Goal: Transaction & Acquisition: Purchase product/service

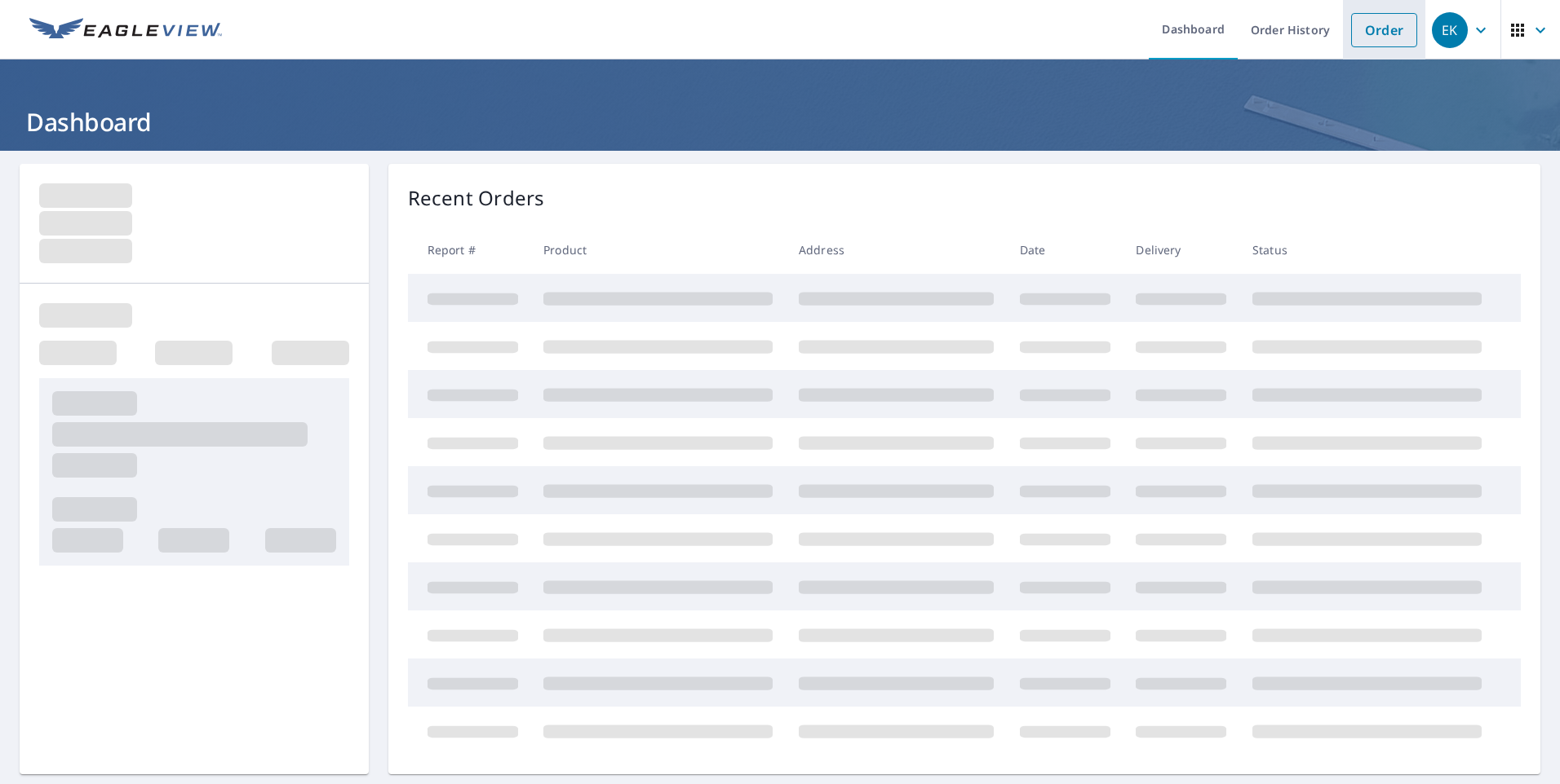
click at [1379, 39] on link "Order" at bounding box center [1384, 30] width 66 height 34
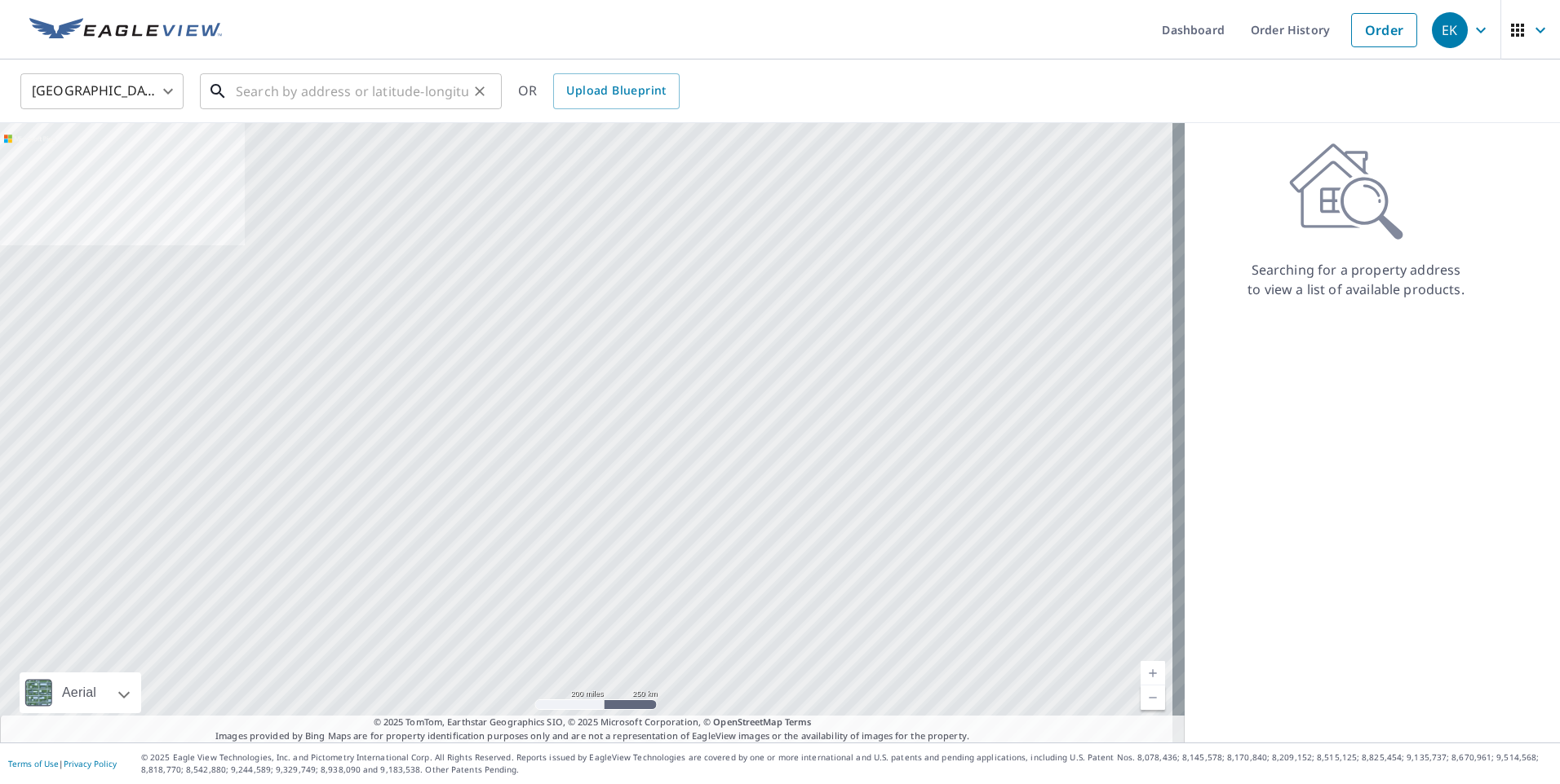
click at [290, 96] on input "text" at bounding box center [352, 91] width 233 height 46
paste input "[STREET_ADDRESS][PERSON_NAME]"
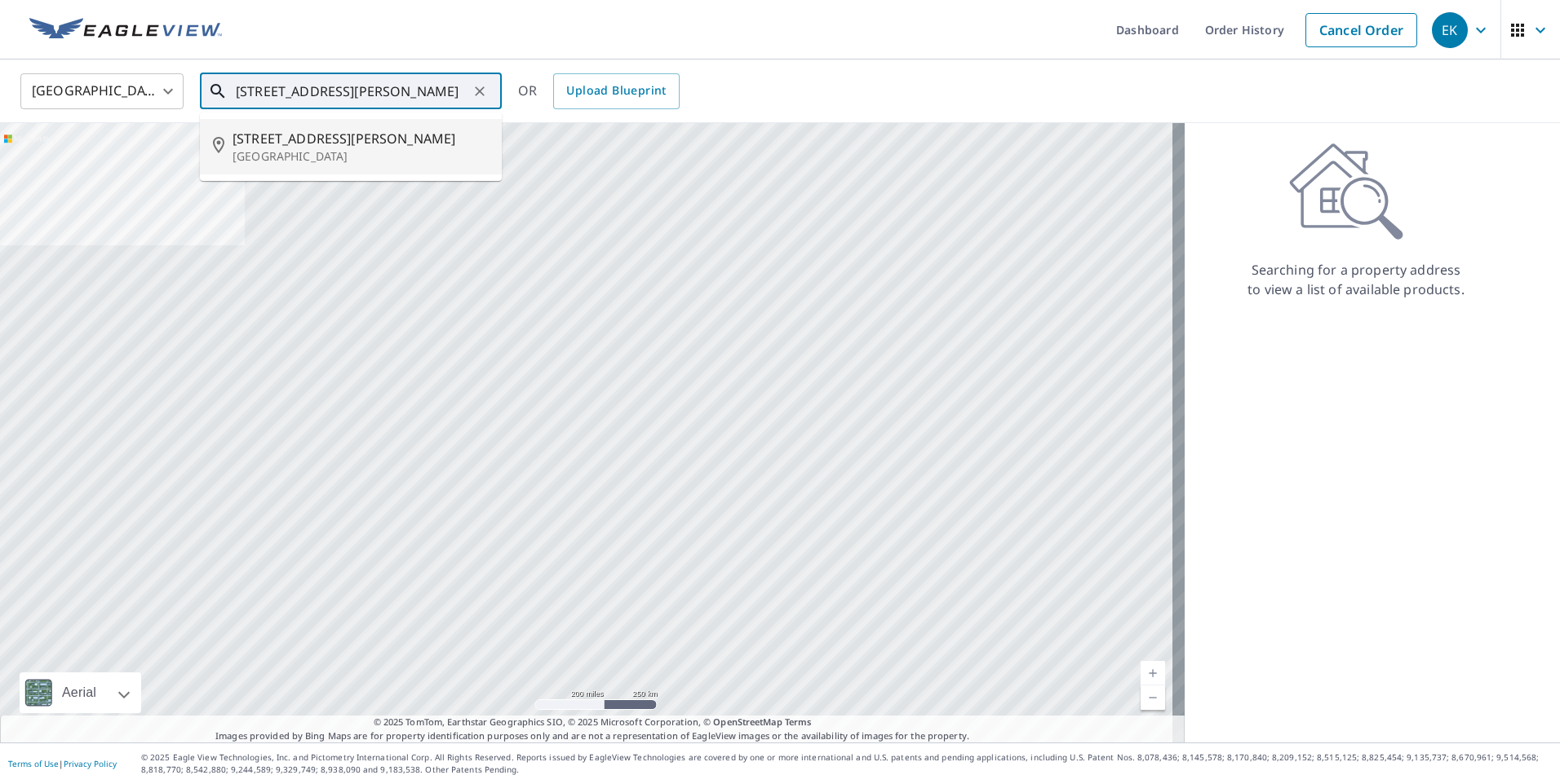
click at [270, 131] on span "[STREET_ADDRESS][PERSON_NAME]" at bounding box center [361, 139] width 256 height 20
type input "[STREET_ADDRESS][PERSON_NAME]"
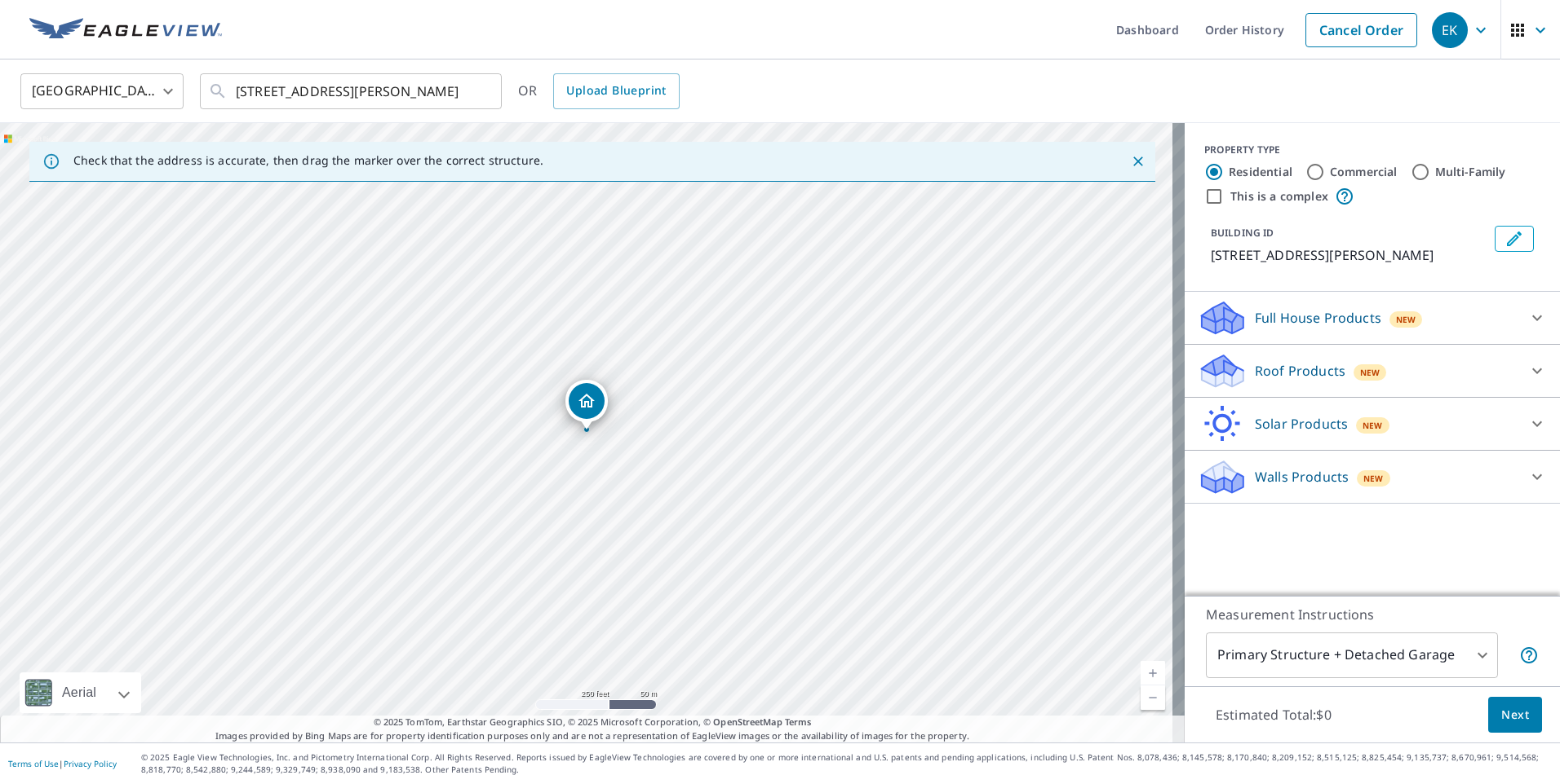
click at [1267, 362] on p "Roof Products" at bounding box center [1299, 371] width 90 height 20
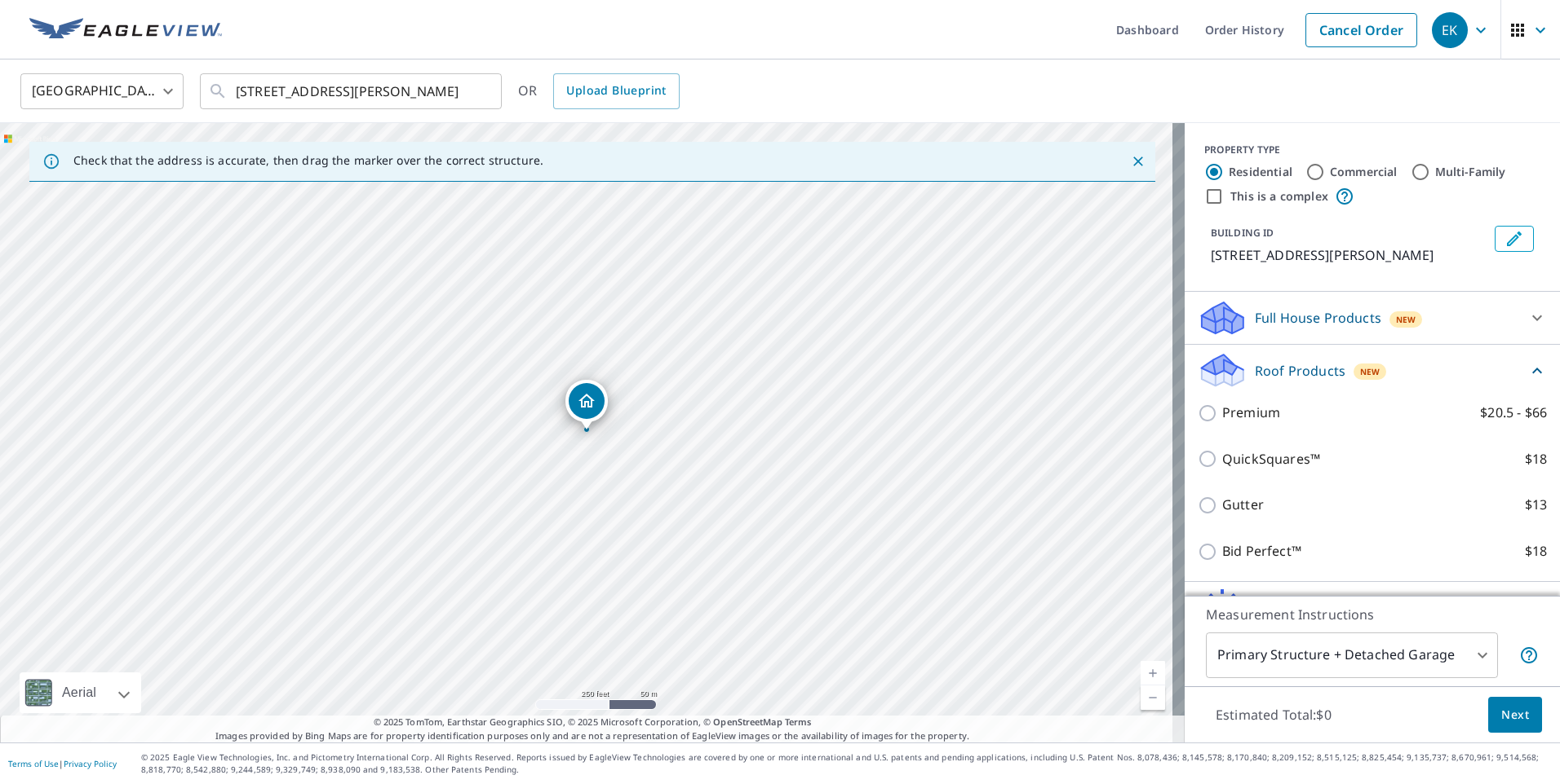
click at [1278, 424] on div "Premium $20.5 - $66" at bounding box center [1372, 413] width 349 height 47
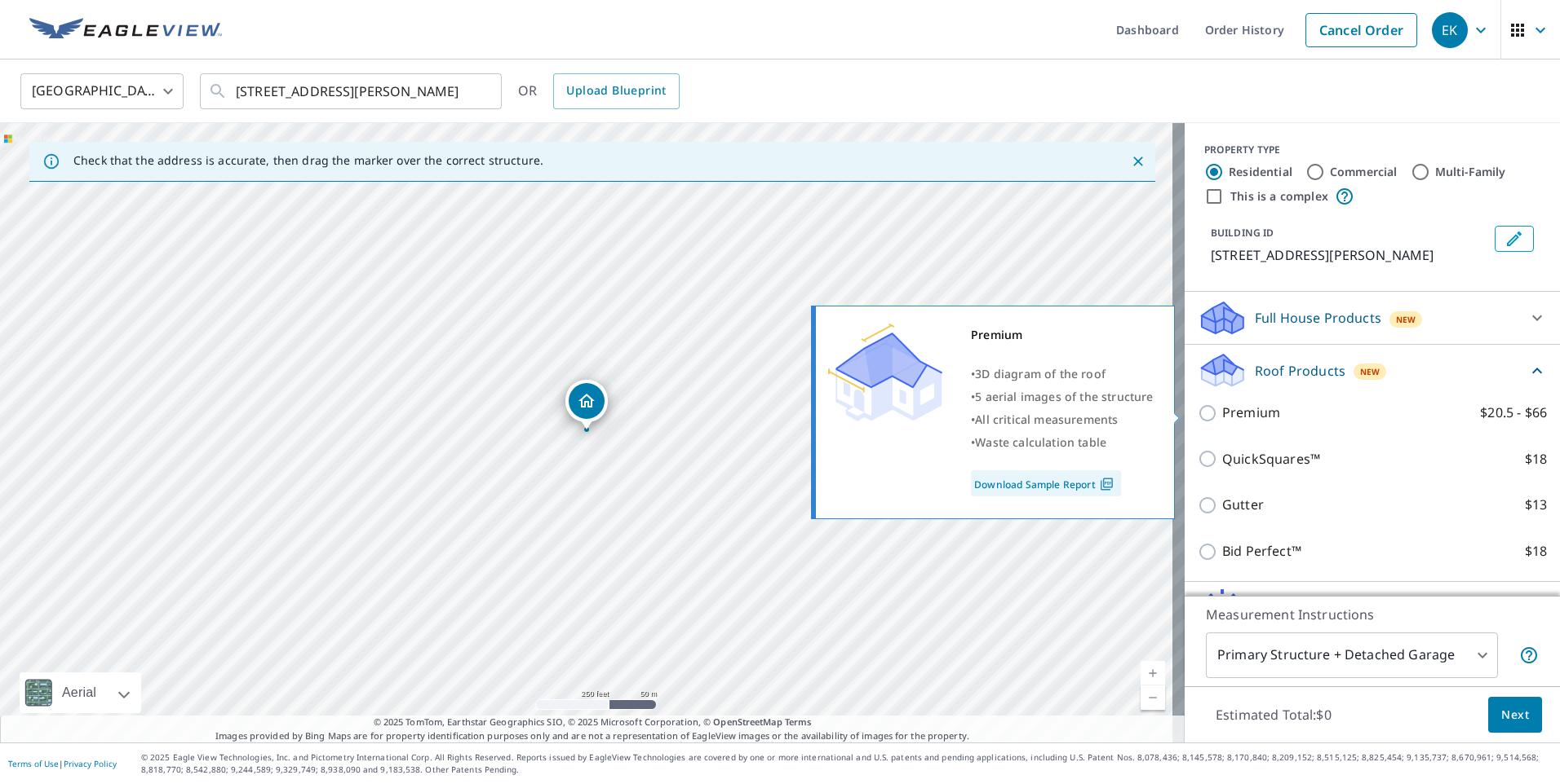
click at [1253, 415] on p "Premium" at bounding box center [1251, 413] width 58 height 21
click at [1222, 415] on input "Premium $20.5 - $66" at bounding box center [1209, 413] width 24 height 20
checkbox input "true"
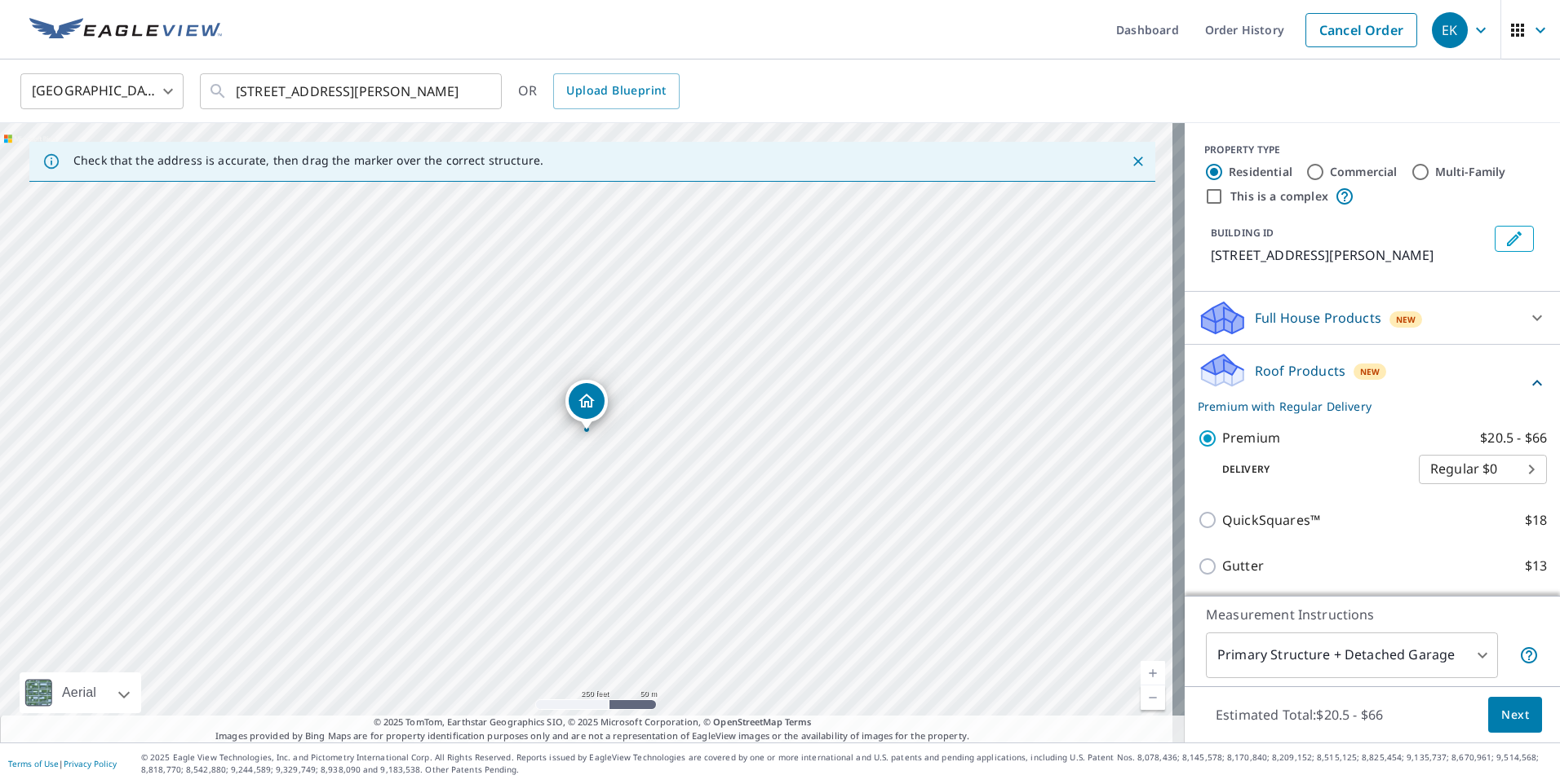
click at [1503, 701] on button "Next" at bounding box center [1515, 715] width 54 height 37
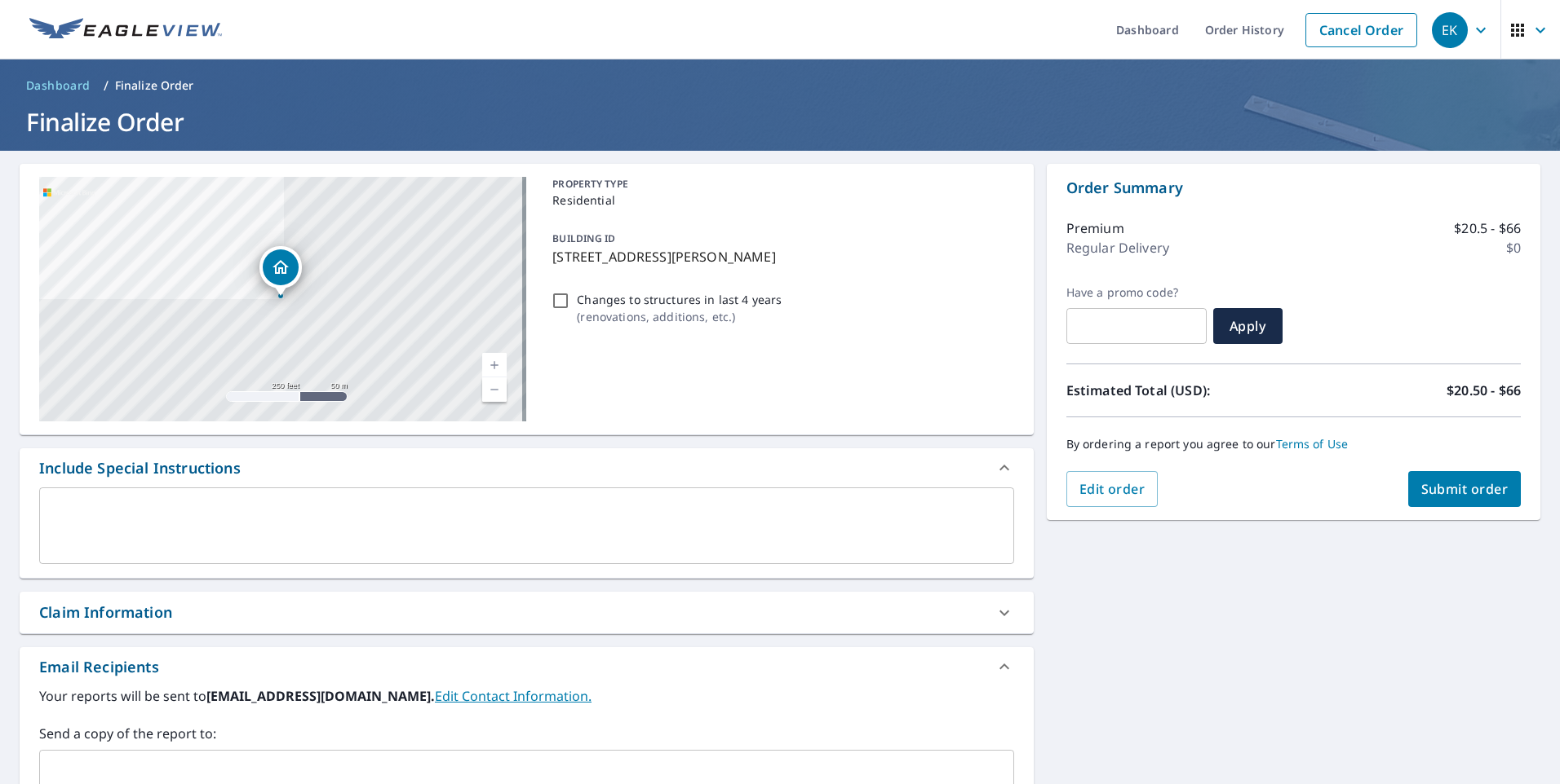
scroll to position [244, 0]
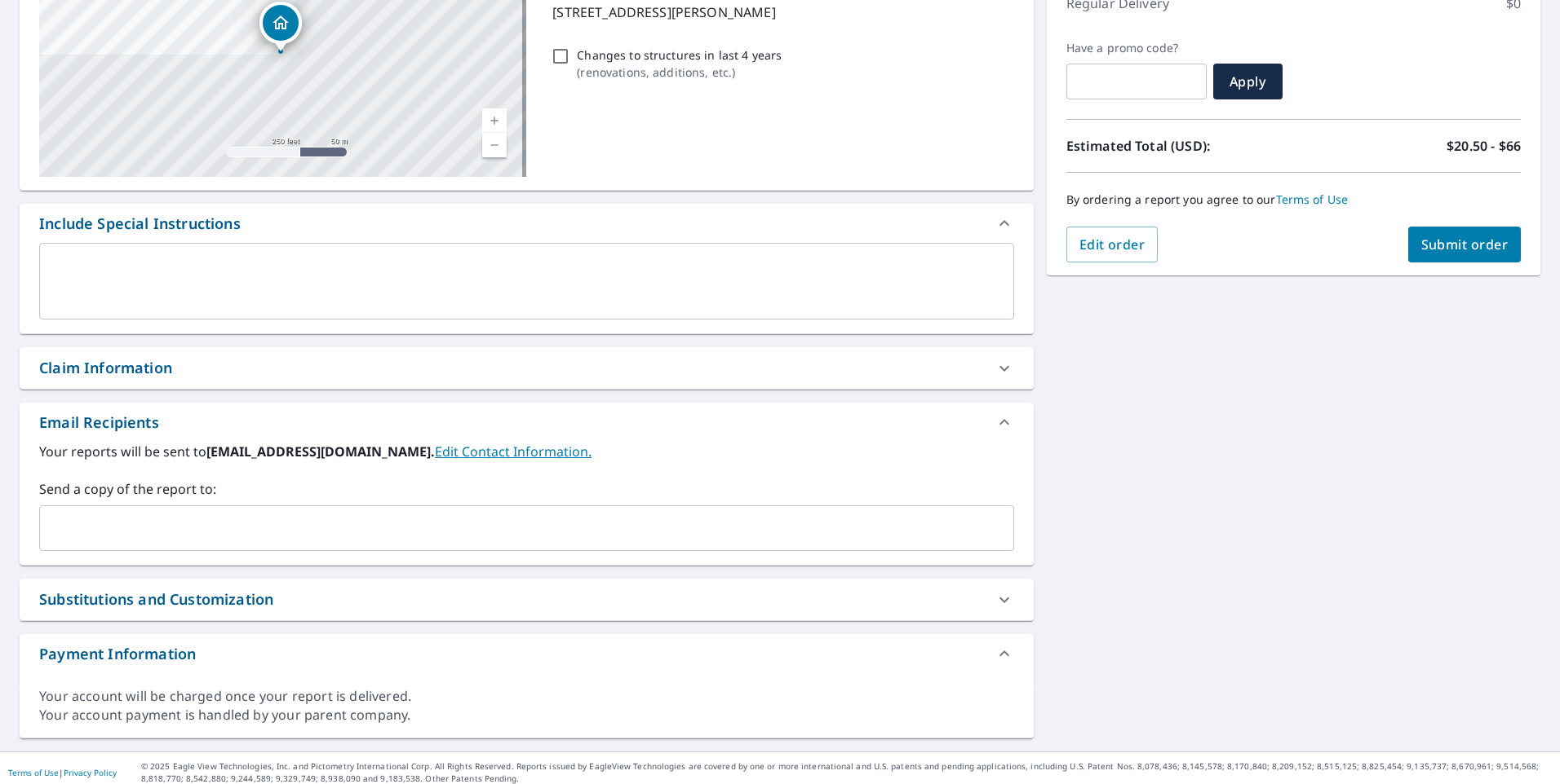
click at [108, 509] on div "​" at bounding box center [527, 528] width 975 height 46
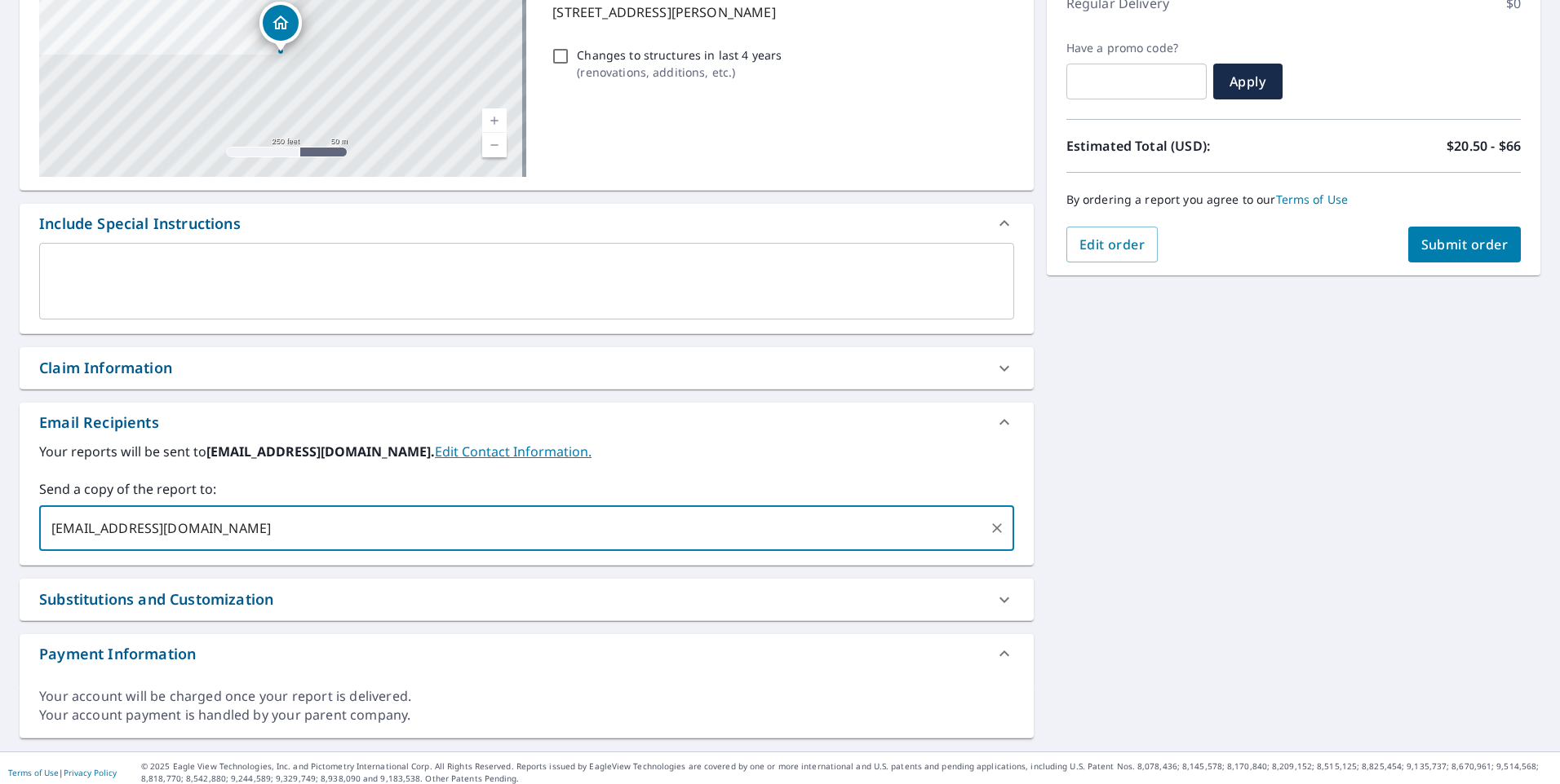
type input "[EMAIL_ADDRESS][DOMAIN_NAME]"
click at [359, 366] on div "Claim Information" at bounding box center [512, 368] width 946 height 22
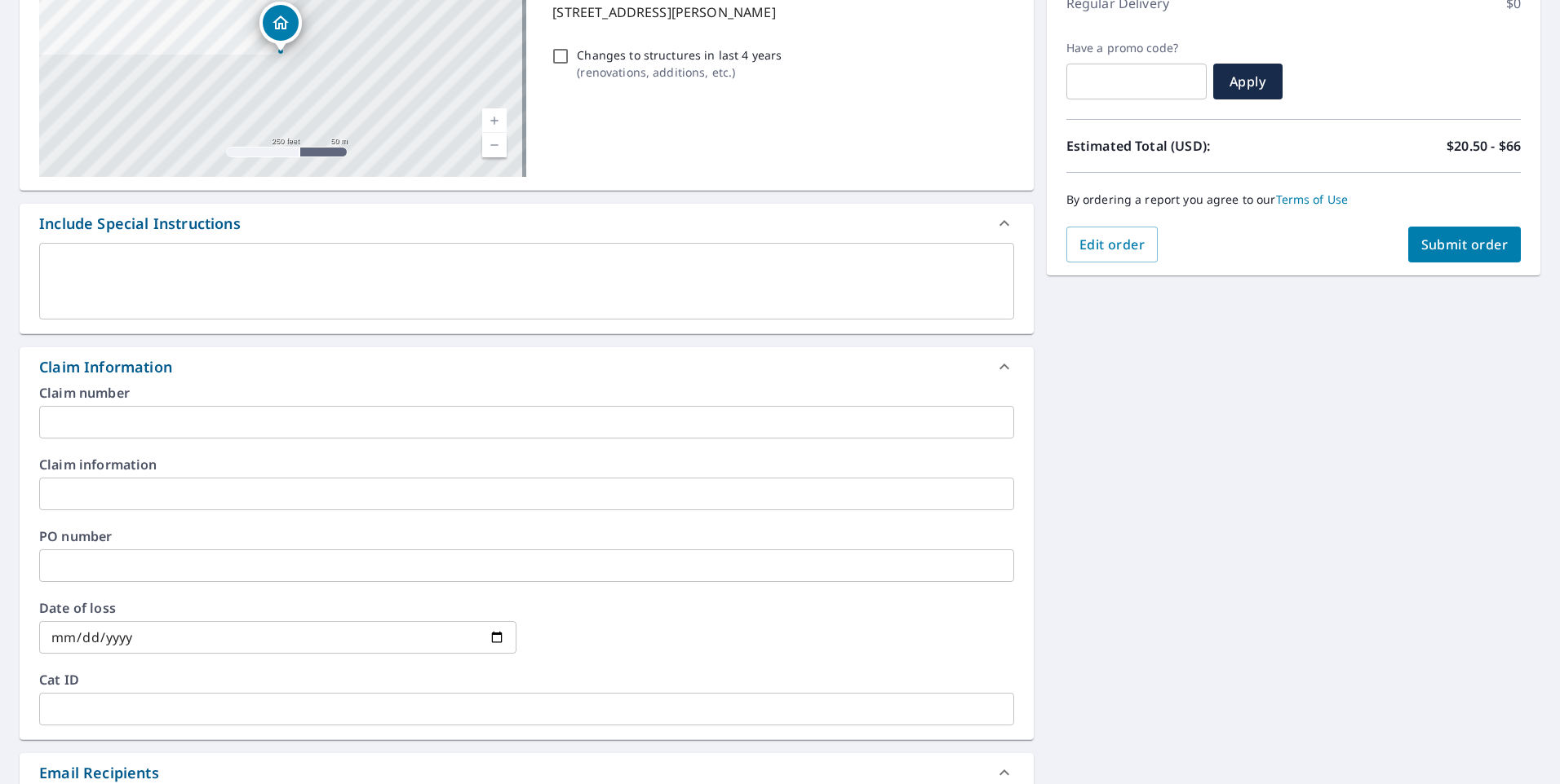
click at [124, 554] on input "text" at bounding box center [527, 566] width 975 height 32
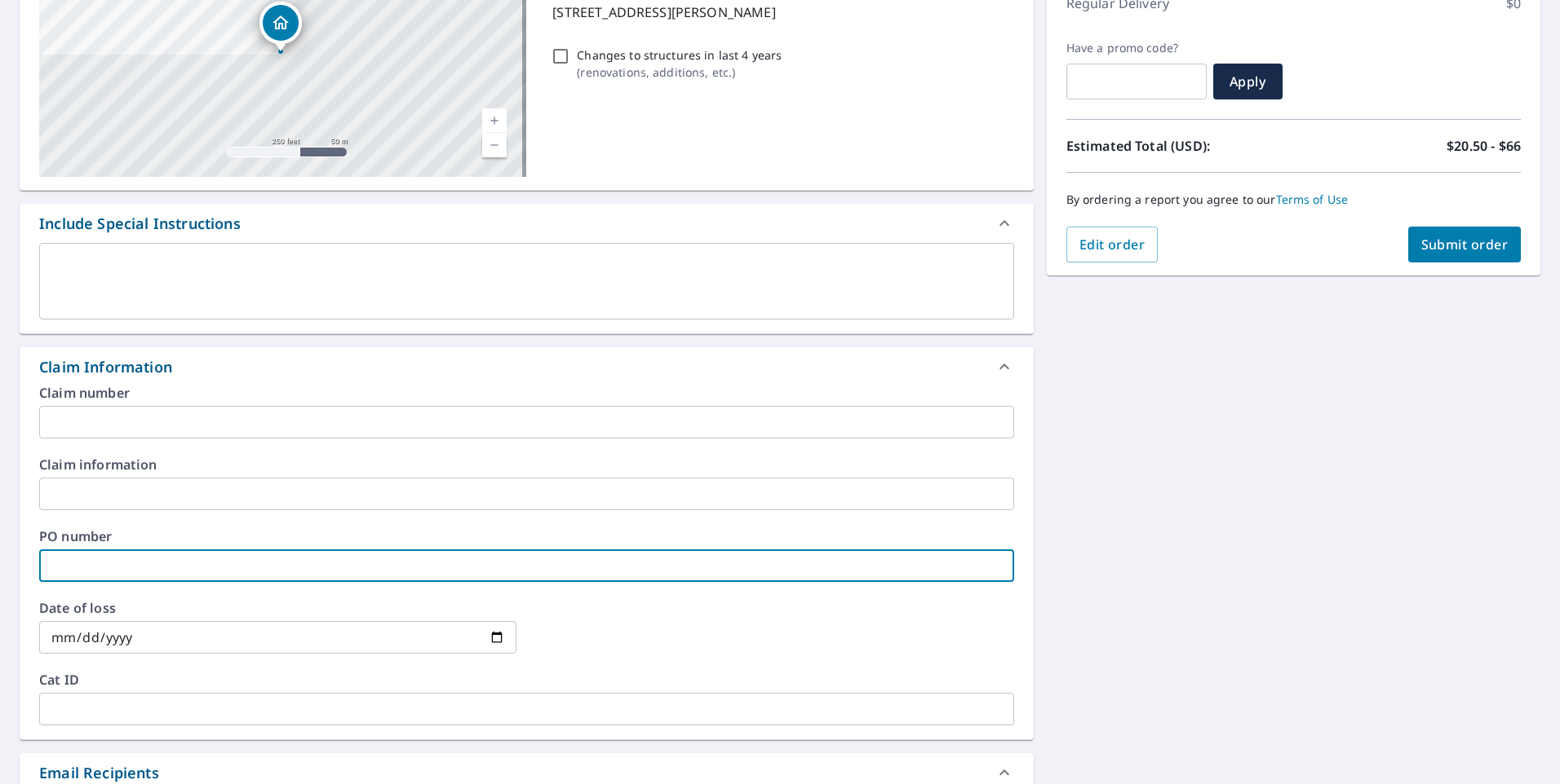
type input "[PERSON_NAME]"
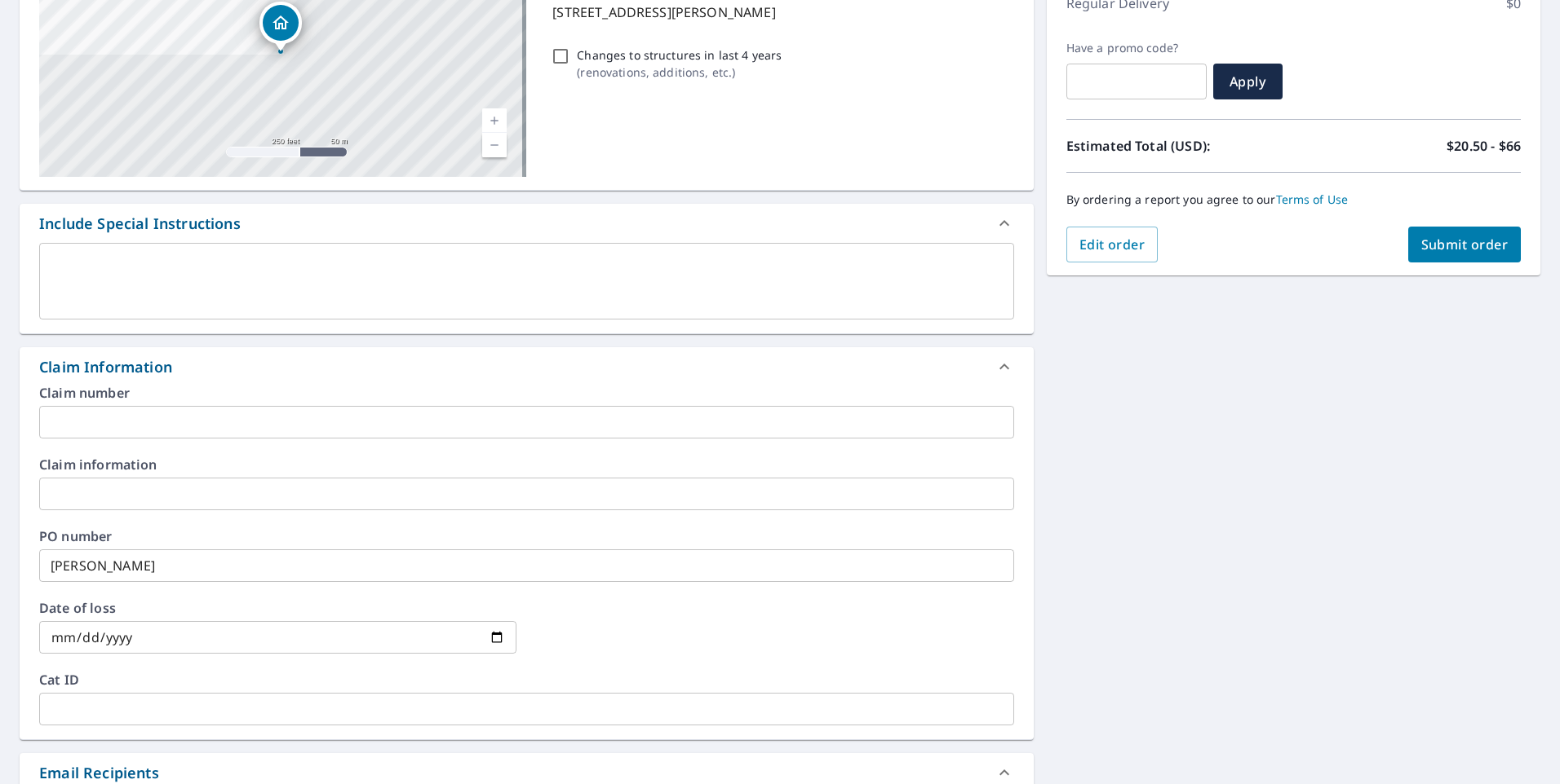
click at [1447, 213] on div "By ordering a report you agree to our Terms of Use" at bounding box center [1293, 200] width 454 height 54
click at [1449, 226] on div "By ordering a report you agree to our Terms of Use" at bounding box center [1293, 200] width 454 height 54
click at [1448, 236] on span "Submit order" at bounding box center [1464, 244] width 87 height 18
